Goal: Find contact information

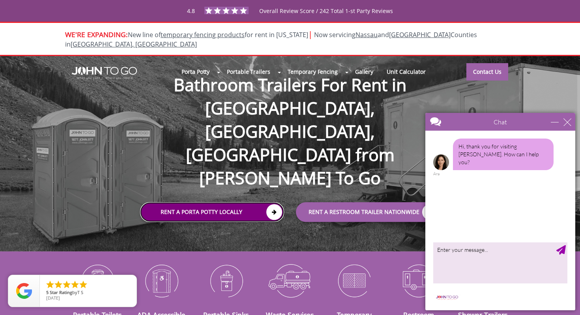
click at [273, 204] on icon at bounding box center [274, 212] width 16 height 16
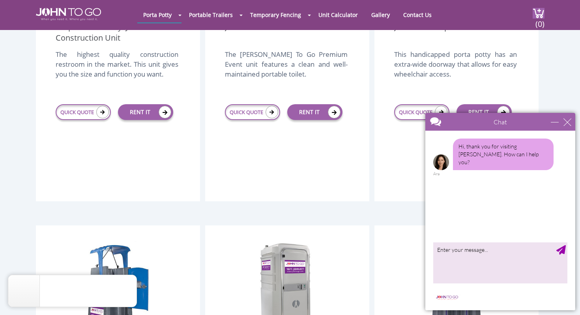
scroll to position [363, 0]
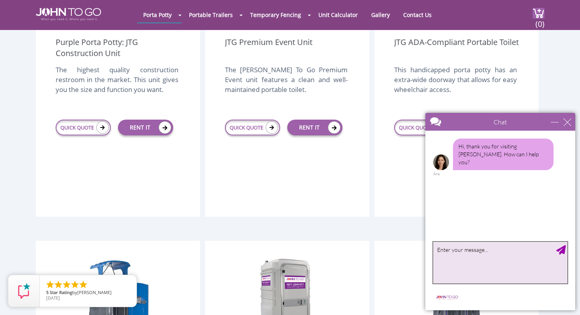
click at [448, 247] on textarea "type your message" at bounding box center [500, 262] width 134 height 41
type textarea "Intrested in"
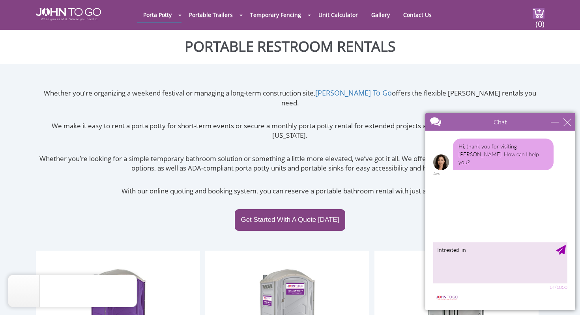
scroll to position [0, 0]
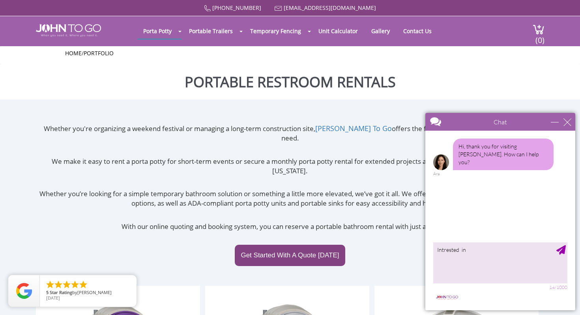
click at [382, 265] on div "Whether you're organizing a weekend festival or managing a long-term constructi…" at bounding box center [290, 205] width 509 height 163
click at [407, 33] on link "Contact Us" at bounding box center [417, 30] width 40 height 15
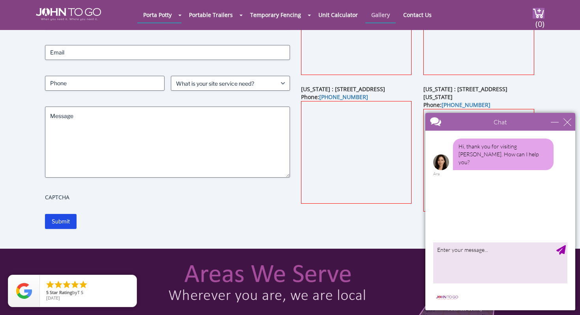
scroll to position [110, 0]
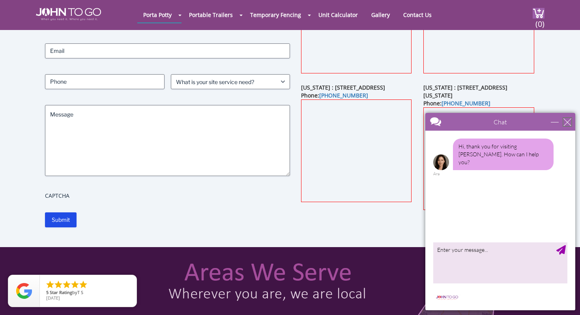
click at [567, 121] on div "close" at bounding box center [567, 122] width 8 height 8
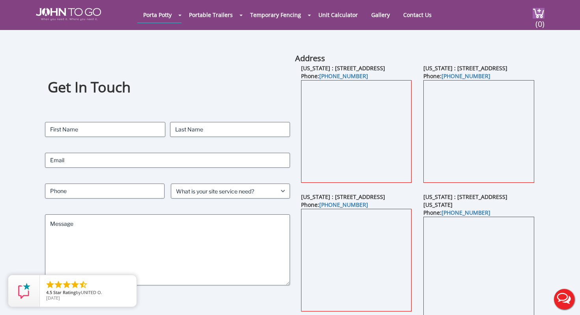
scroll to position [0, 0]
